Goal: Find specific page/section: Find specific page/section

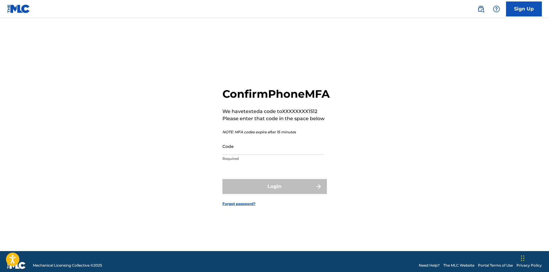
click at [281, 154] on input "Code" at bounding box center [272, 146] width 101 height 17
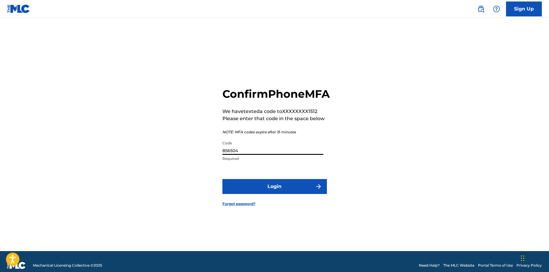
type input "856504"
click at [284, 194] on button "Login" at bounding box center [274, 186] width 104 height 15
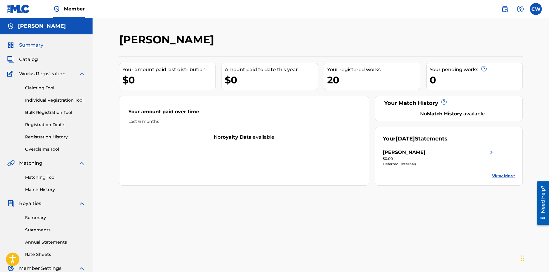
click at [27, 61] on span "Catalog" at bounding box center [28, 59] width 19 height 7
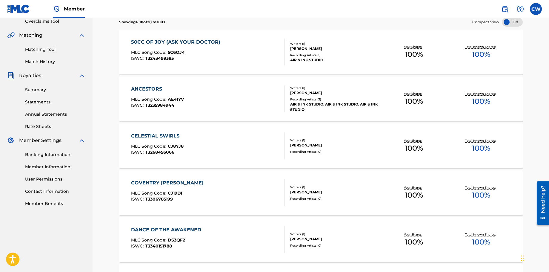
scroll to position [214, 0]
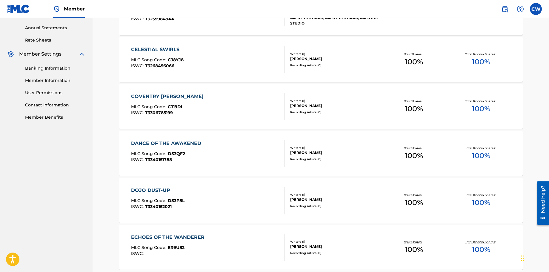
click at [223, 160] on div "DANCE OF THE AWAKENED MLC Song Code : DS3QF2 ISWC : T3340151788" at bounding box center [207, 153] width 153 height 27
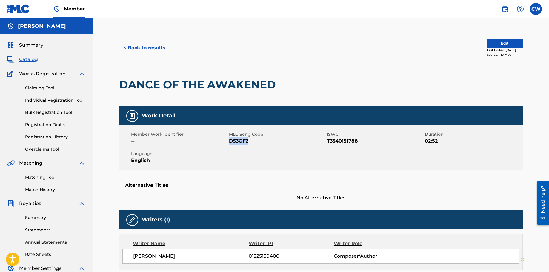
drag, startPoint x: 229, startPoint y: 142, endPoint x: 249, endPoint y: 142, distance: 19.4
click at [249, 142] on span "DS3QF2" at bounding box center [277, 140] width 96 height 7
copy span "DS3QF2"
click at [27, 60] on span "Catalog" at bounding box center [28, 59] width 19 height 7
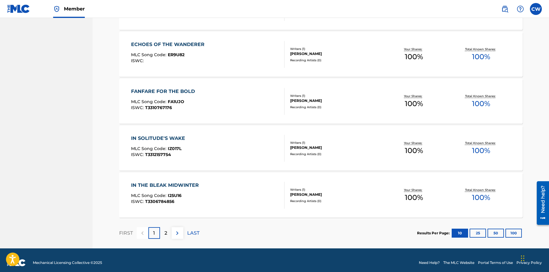
scroll to position [412, 0]
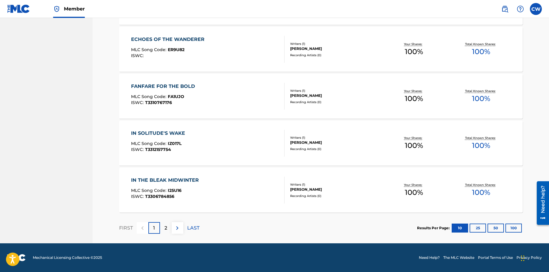
click at [175, 229] on img at bounding box center [177, 227] width 7 height 7
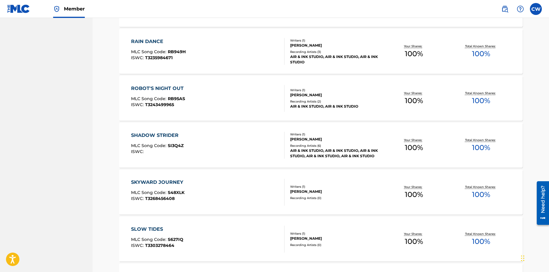
scroll to position [123, 0]
